Goal: Transaction & Acquisition: Book appointment/travel/reservation

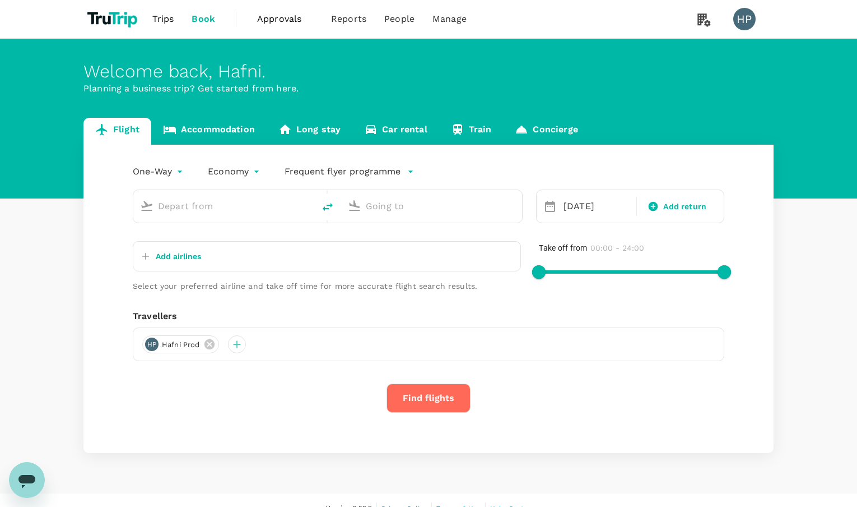
type input "Singapore Changi (SIN)"
type input "[PERSON_NAME][GEOGRAPHIC_DATA][PERSON_NAME] (SYD)"
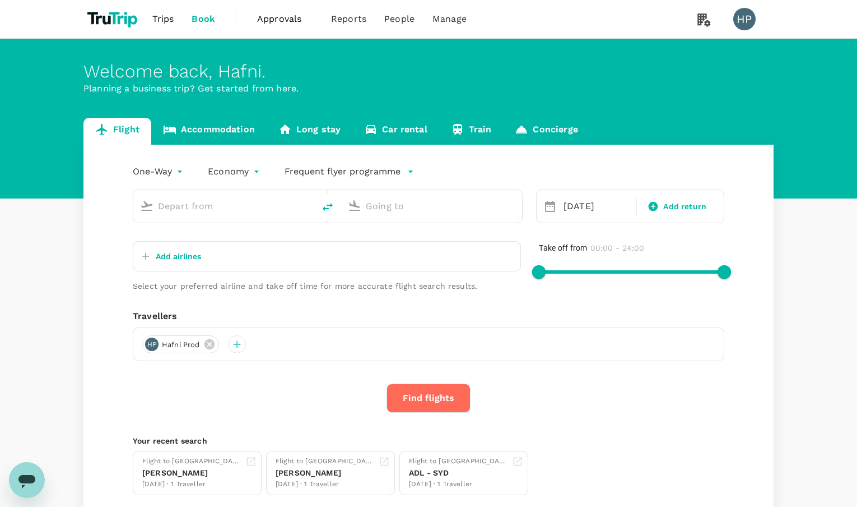
type input "Singapore Changi (SIN)"
type input "[PERSON_NAME][GEOGRAPHIC_DATA][PERSON_NAME] (SYD)"
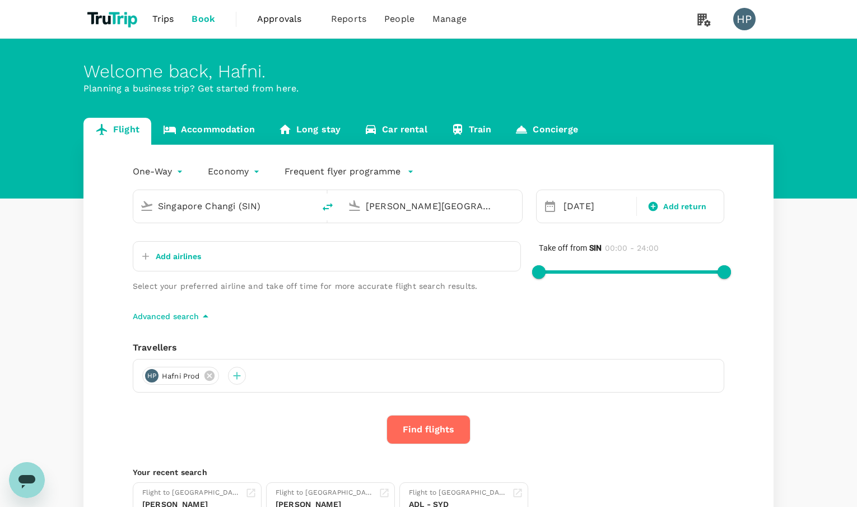
click at [179, 253] on p "Add airlines" at bounding box center [178, 255] width 45 height 11
click at [179, 253] on input "text" at bounding box center [192, 255] width 109 height 18
click at [179, 253] on p "Add airlines" at bounding box center [178, 255] width 45 height 11
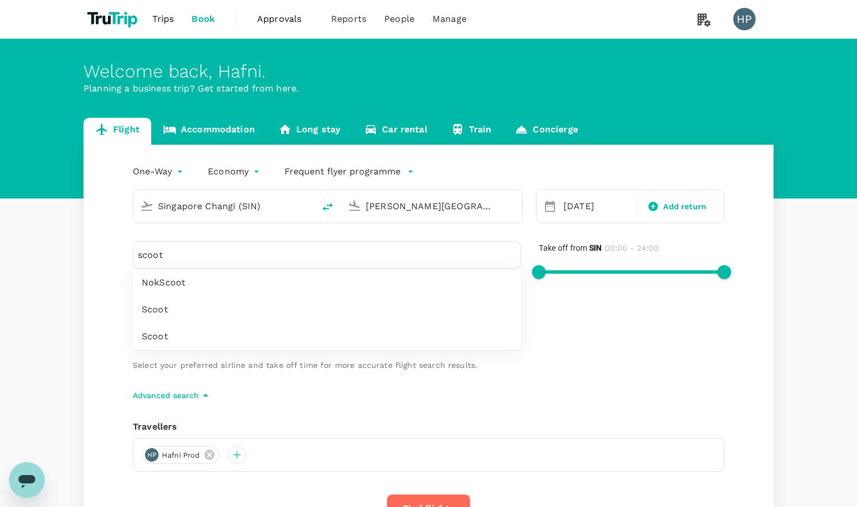
type input "scoot"
click at [163, 314] on span "Scoot" at bounding box center [327, 309] width 370 height 13
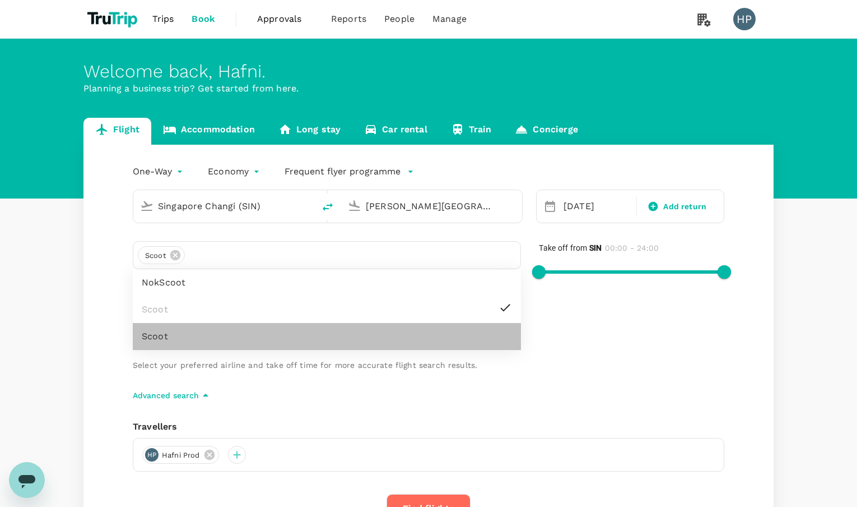
click at [163, 331] on span "Scoot" at bounding box center [327, 335] width 370 height 13
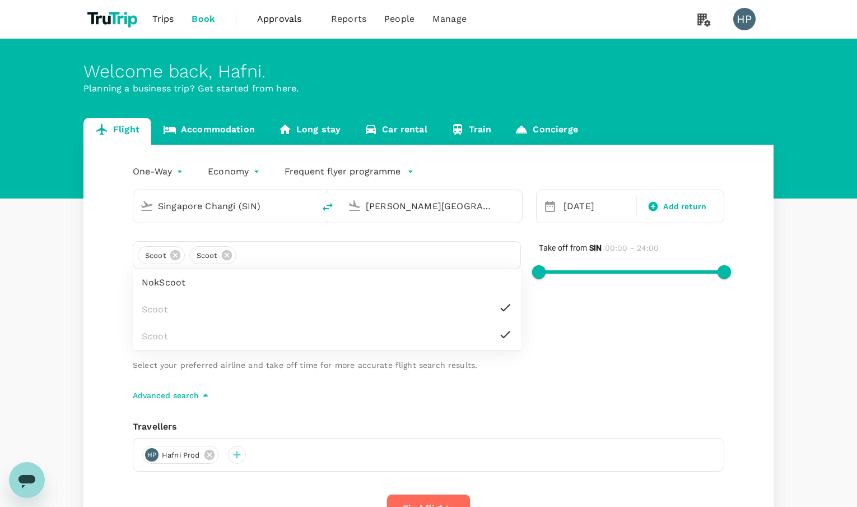
click at [369, 410] on div "One-Way oneway Economy economy Frequent flyer programme Singapore Changi (SIN) …" at bounding box center [428, 384] width 690 height 479
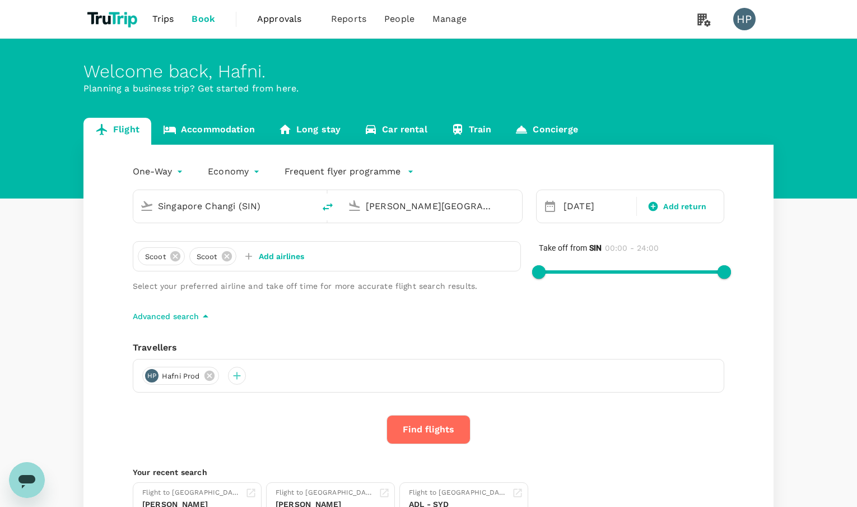
click at [412, 431] on button "Find flights" at bounding box center [429, 429] width 84 height 29
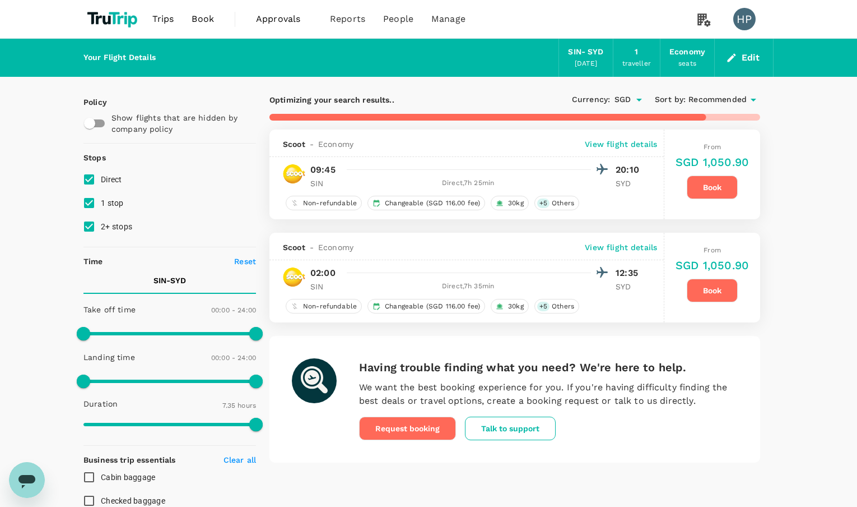
type input "515"
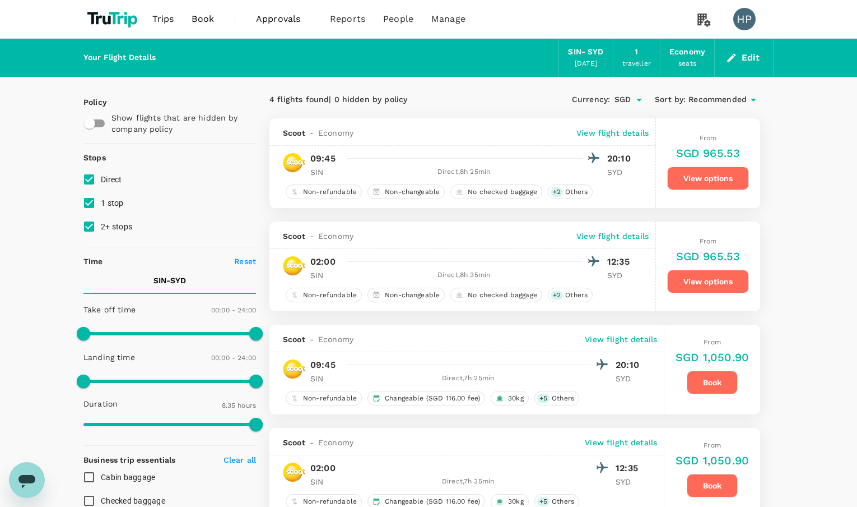
click at [682, 172] on button "View options" at bounding box center [708, 178] width 82 height 24
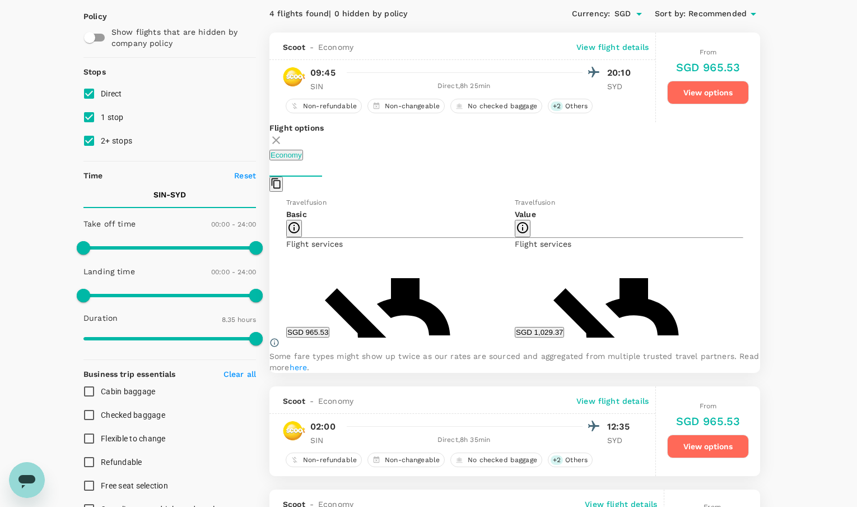
scroll to position [118, 0]
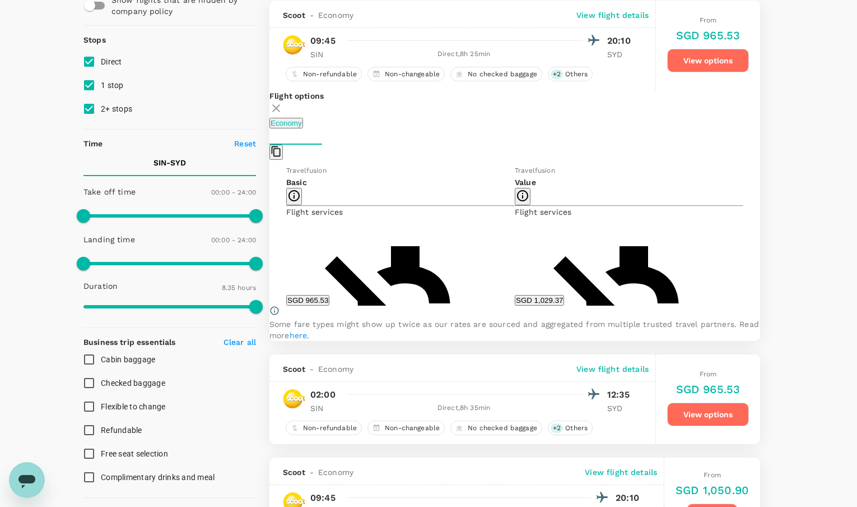
click at [675, 228] on div "Travelfusion Basic Flight services Non-refundable Non-changeable 1 x 7kg Cabin …" at bounding box center [514, 234] width 457 height 141
